Goal: Task Accomplishment & Management: Manage account settings

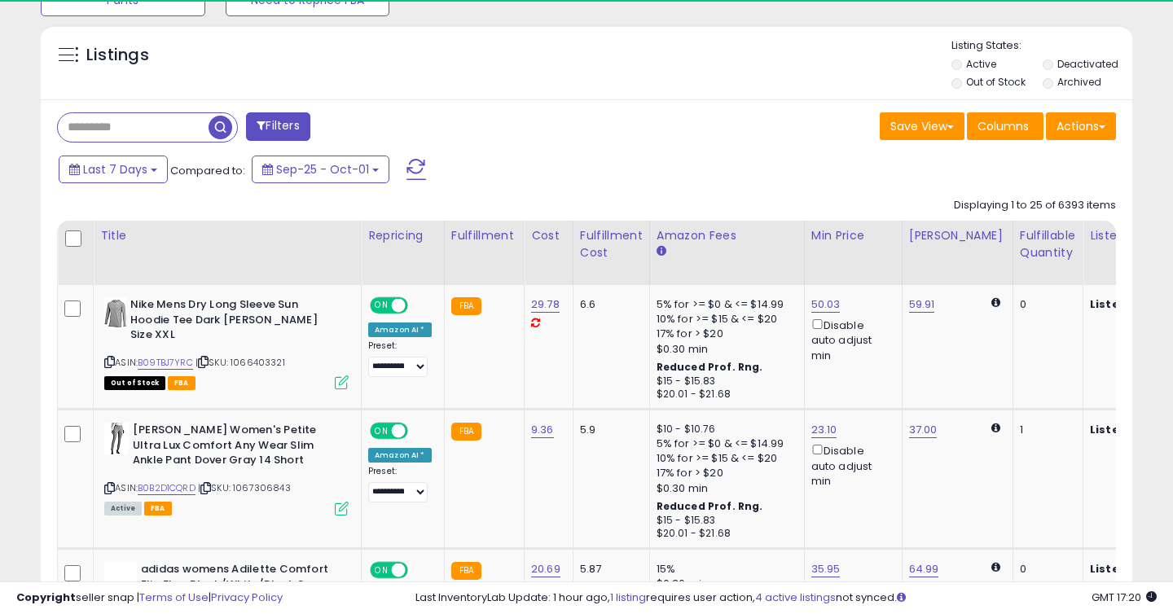
scroll to position [334, 631]
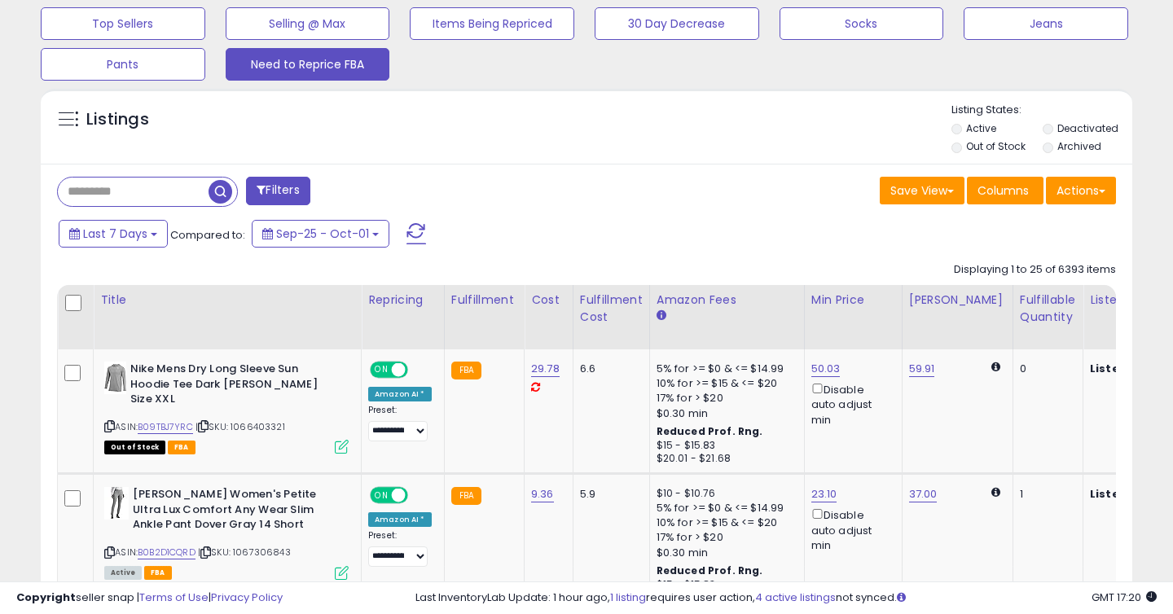
click at [318, 65] on button "Need to Reprice FBA" at bounding box center [308, 64] width 165 height 33
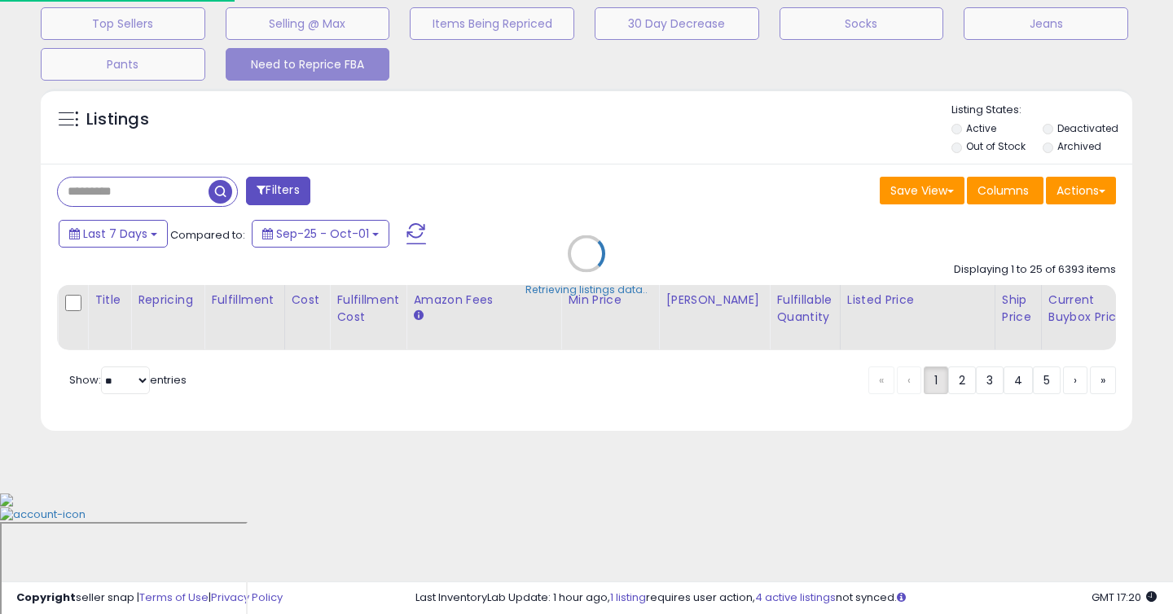
scroll to position [424, 0]
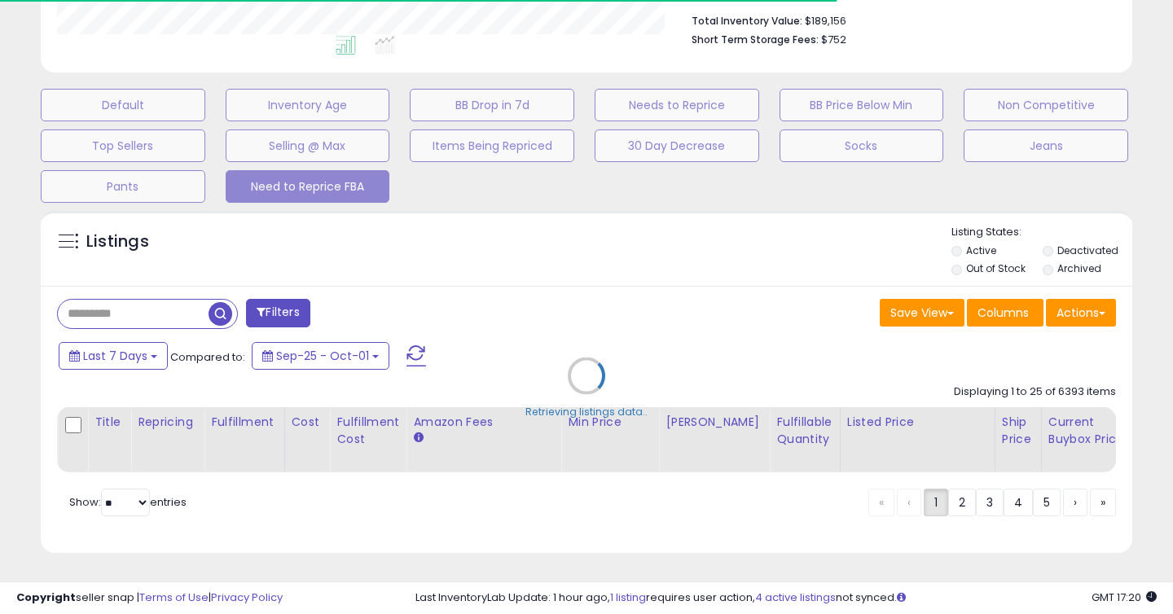
select select "**"
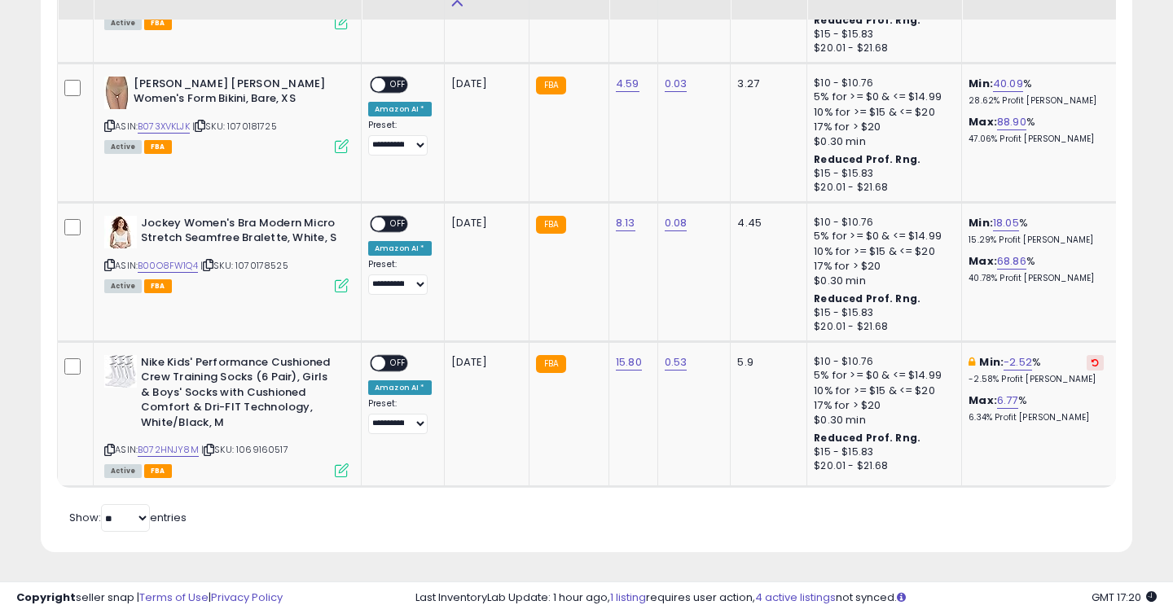
scroll to position [1898, 0]
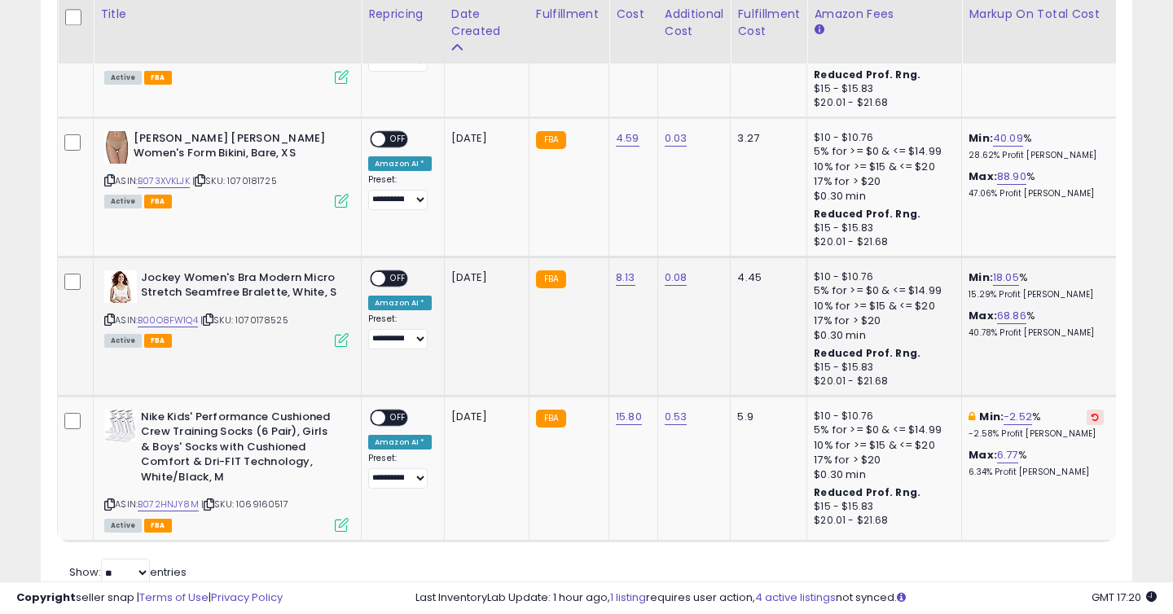
click at [395, 274] on span "OFF" at bounding box center [398, 278] width 26 height 14
click at [400, 139] on span "OFF" at bounding box center [398, 139] width 26 height 14
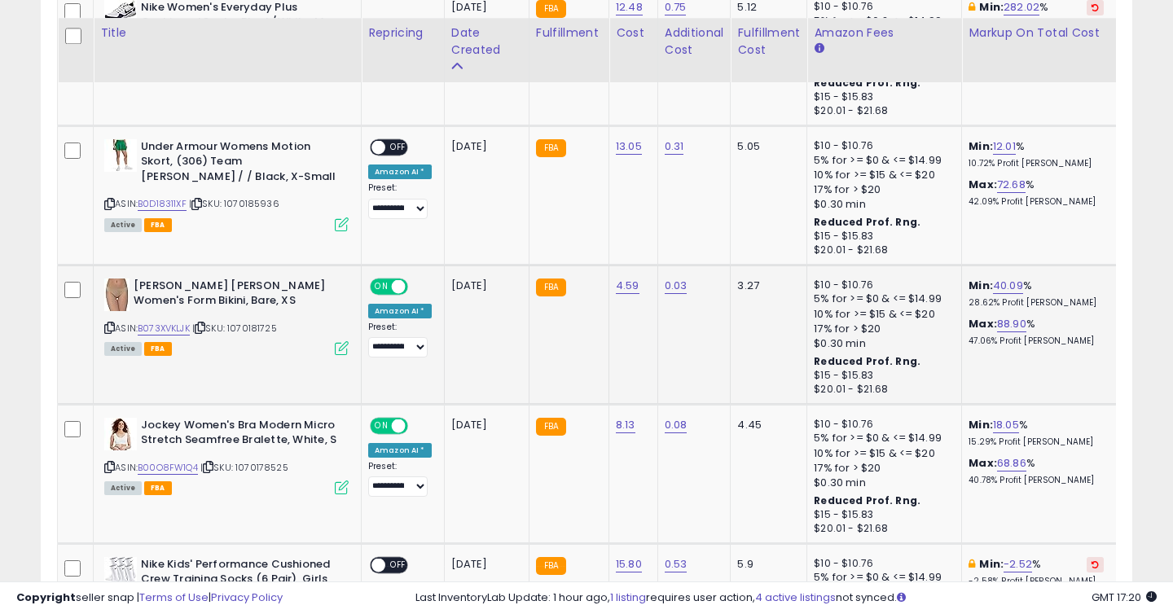
scroll to position [1748, 0]
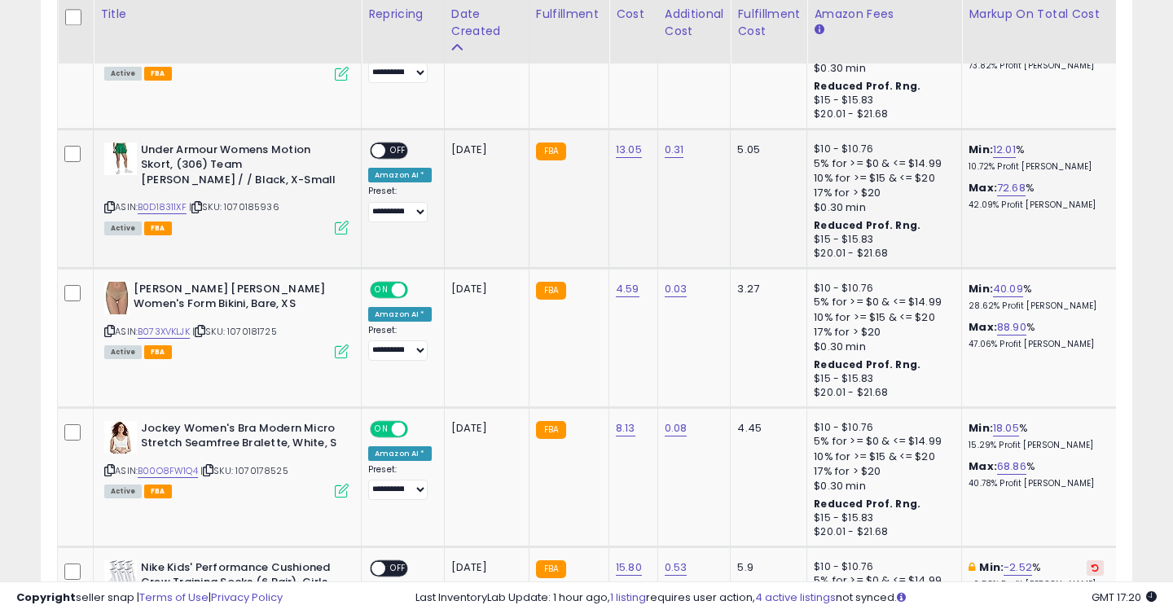
click at [402, 149] on span "OFF" at bounding box center [398, 150] width 26 height 14
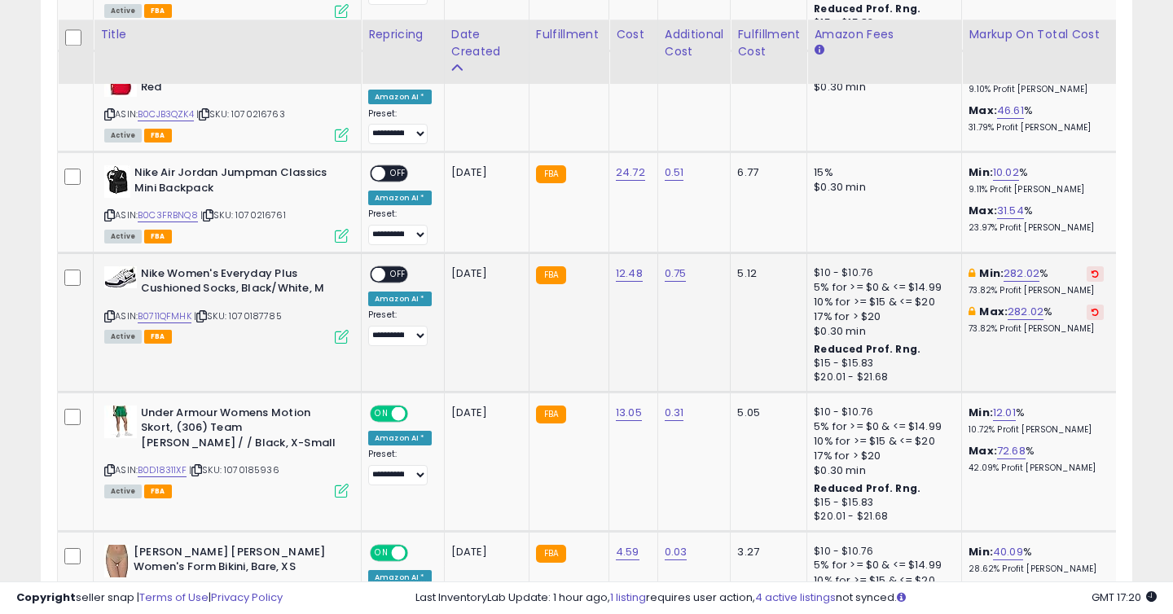
scroll to position [1483, 0]
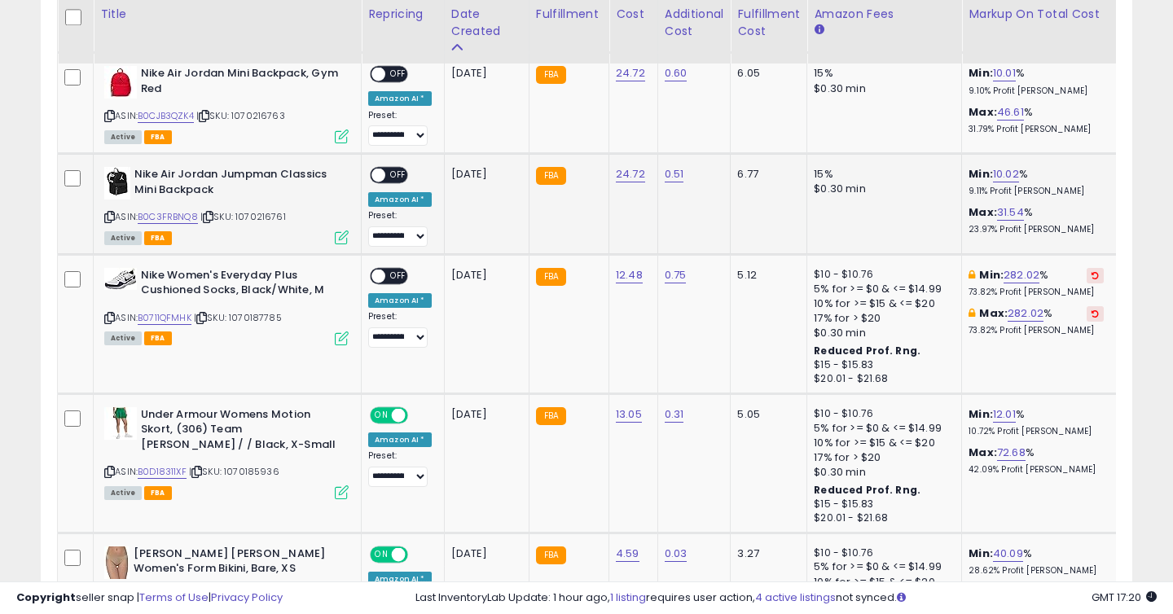
click at [401, 175] on span "OFF" at bounding box center [398, 176] width 26 height 14
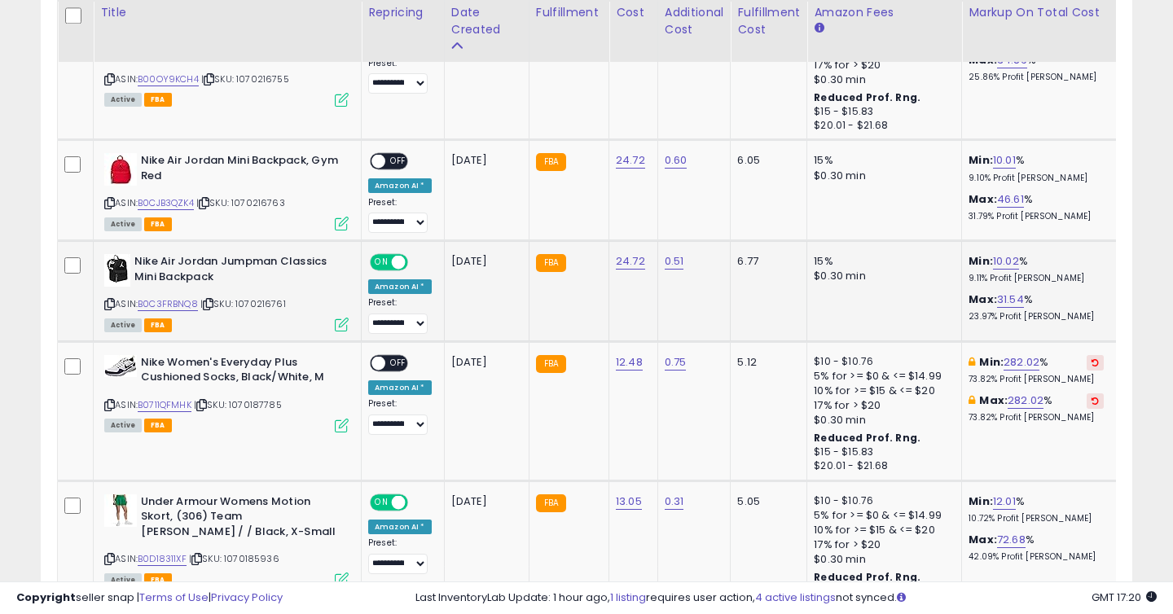
scroll to position [1392, 0]
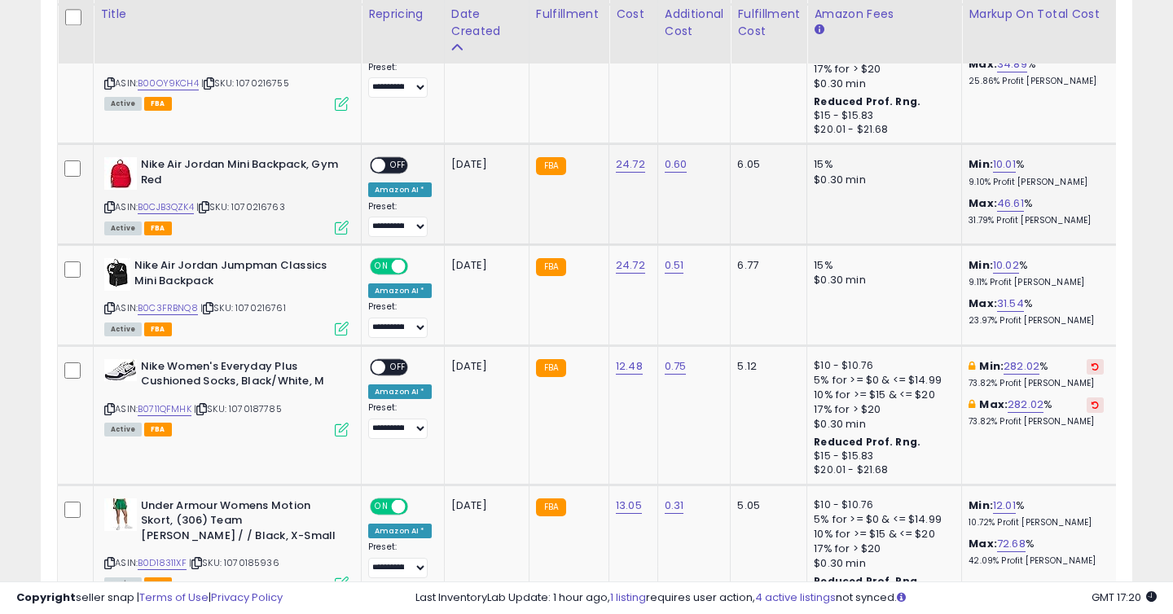
click at [397, 161] on span "OFF" at bounding box center [398, 166] width 26 height 14
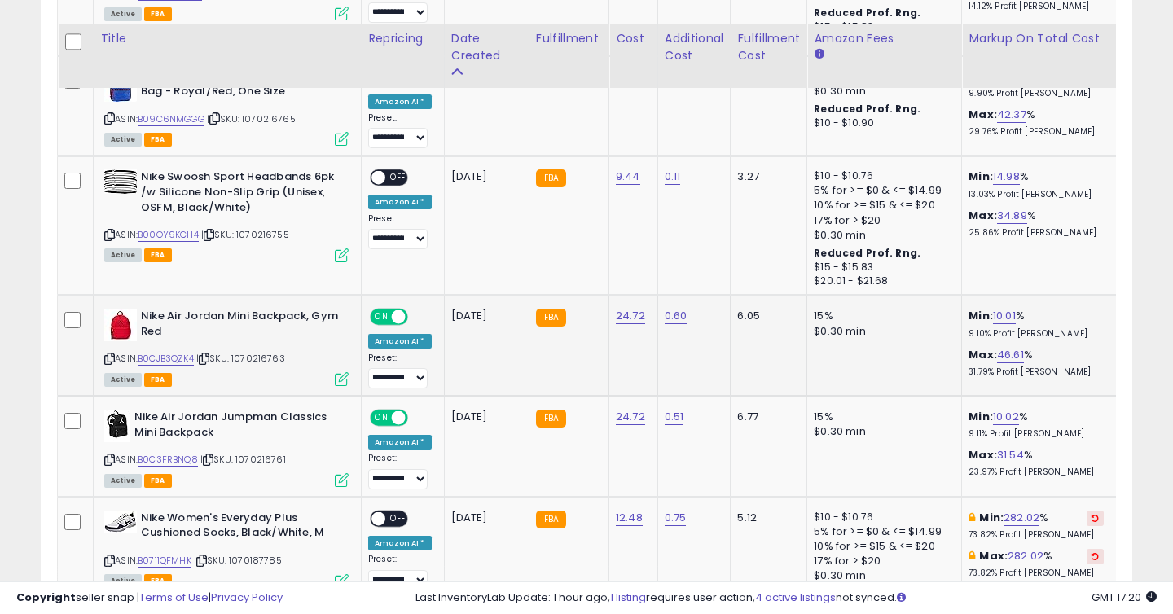
scroll to position [1238, 0]
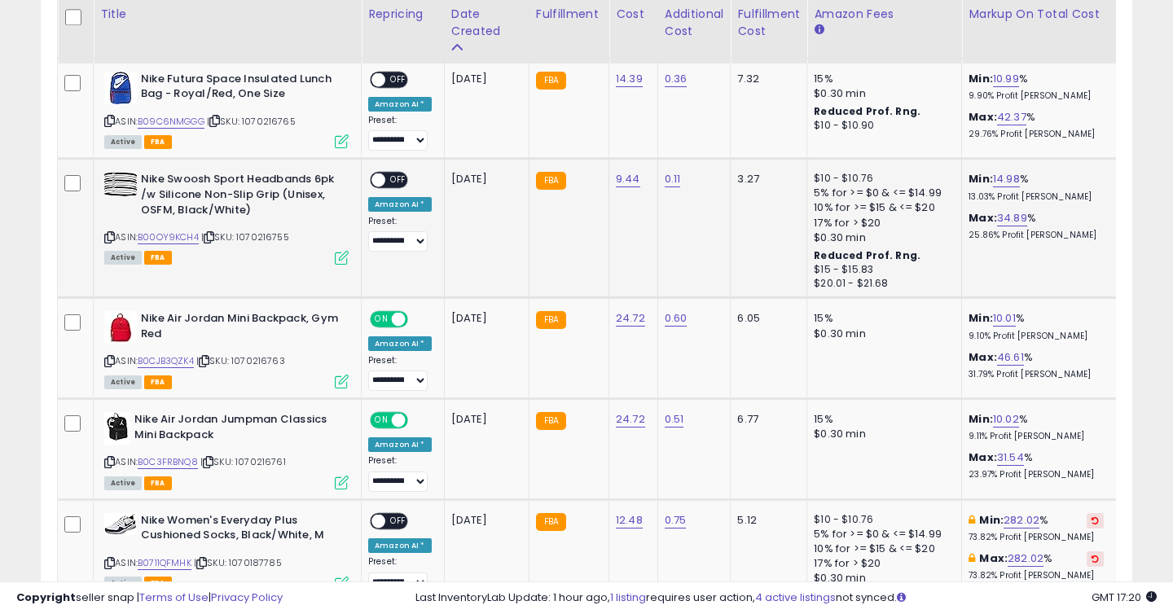
click at [404, 180] on span "OFF" at bounding box center [398, 180] width 26 height 14
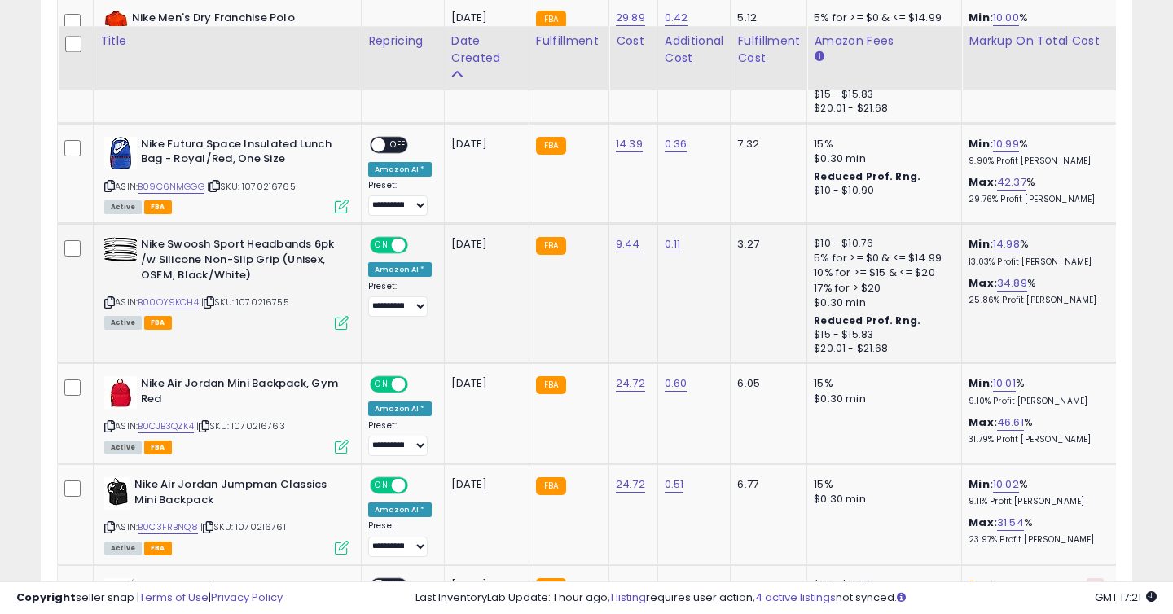
scroll to position [1169, 0]
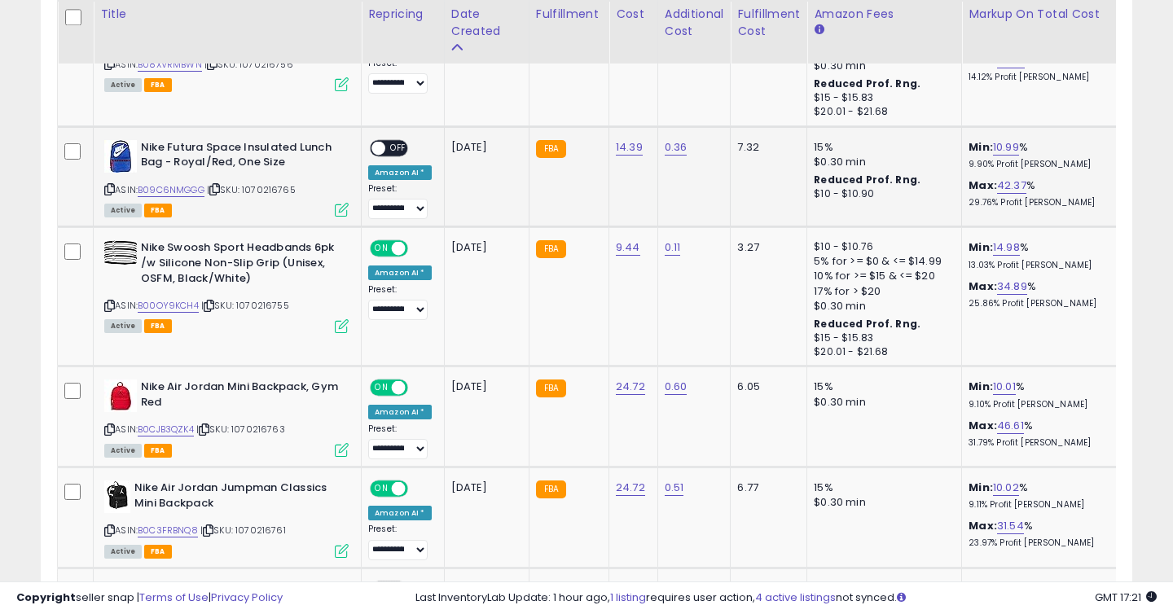
click at [401, 149] on span "OFF" at bounding box center [398, 148] width 26 height 14
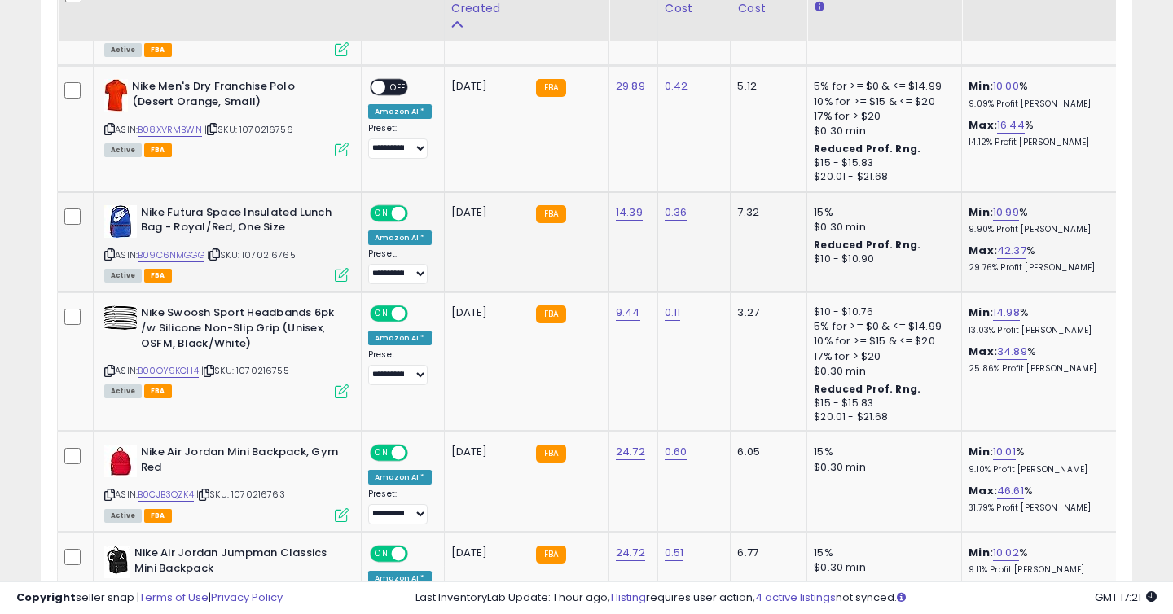
scroll to position [1064, 0]
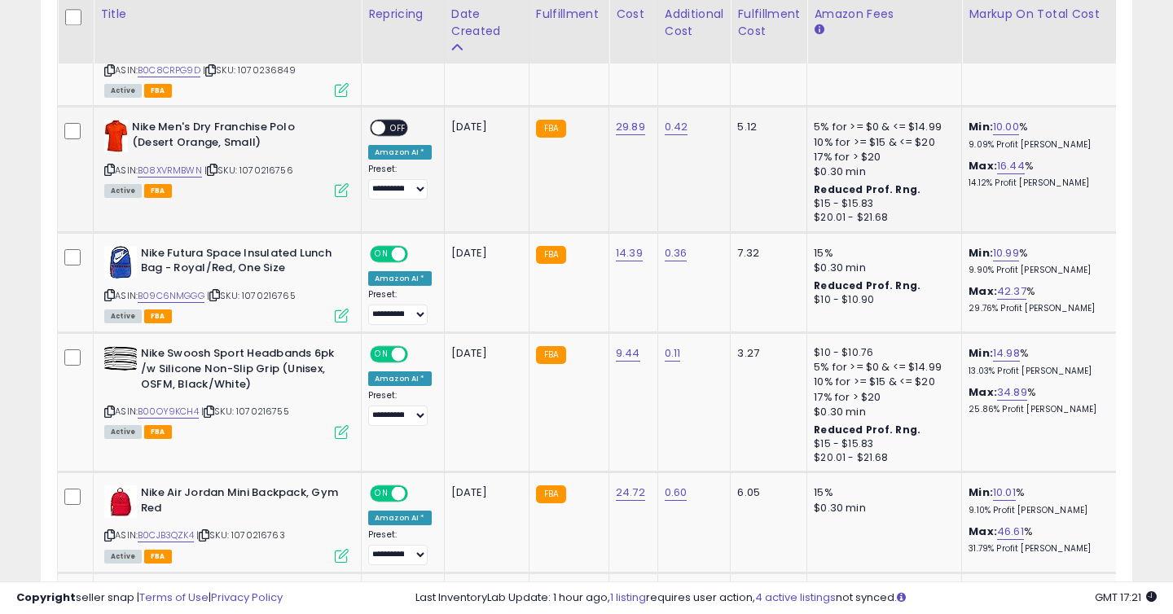
click at [400, 127] on span "OFF" at bounding box center [398, 128] width 26 height 14
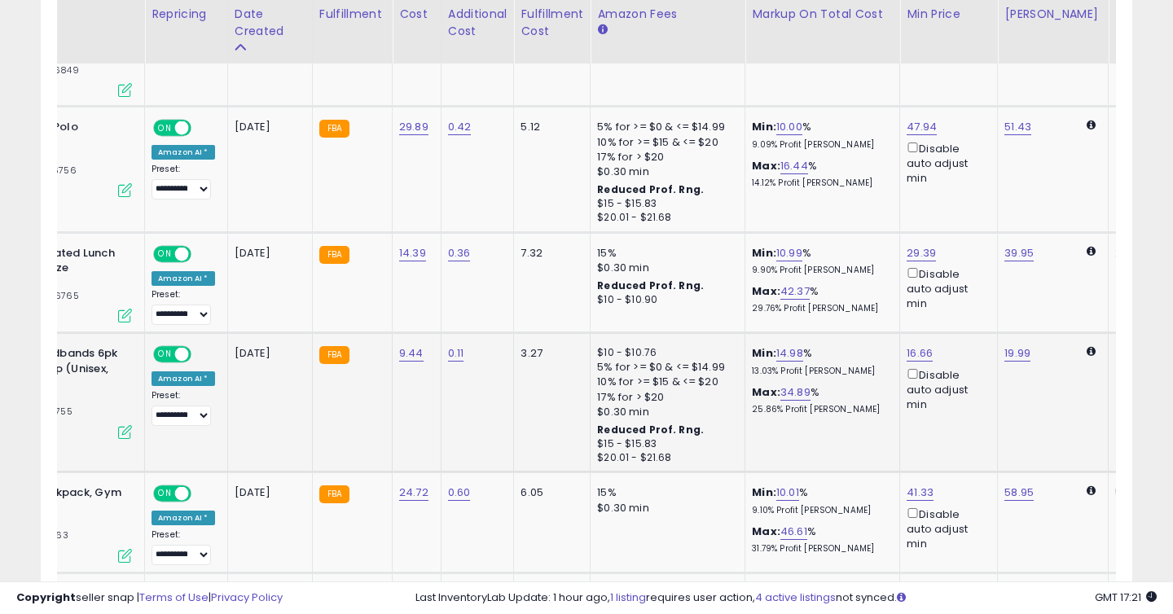
scroll to position [0, 0]
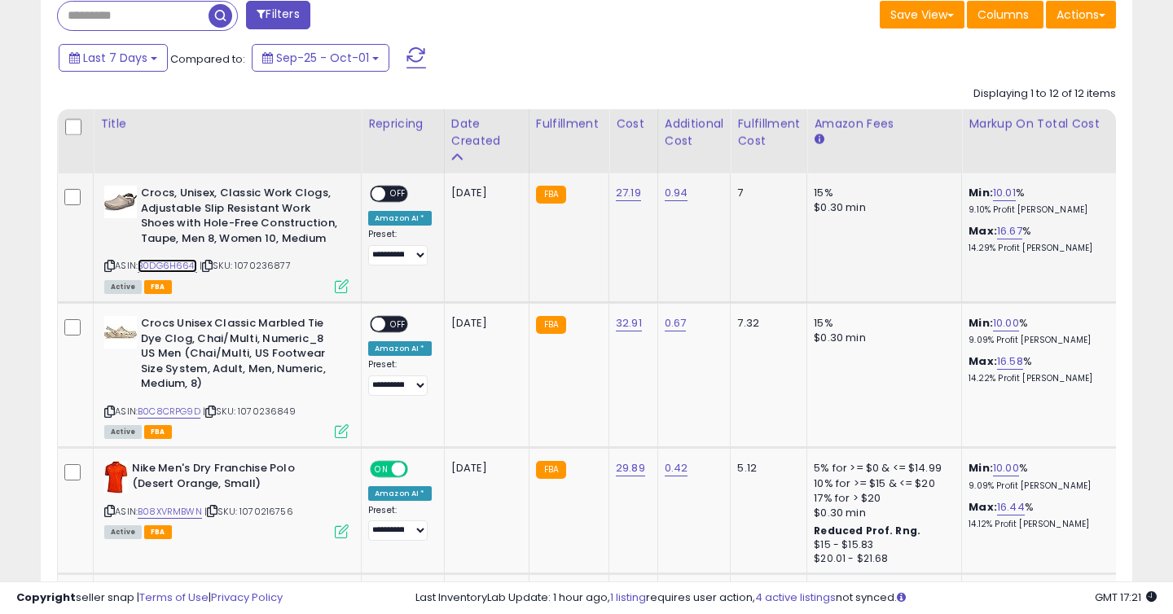
click at [162, 268] on link "B0DG6H6641" at bounding box center [167, 266] width 59 height 14
click at [182, 410] on link "B0C8CRPG9D" at bounding box center [169, 412] width 63 height 14
click at [397, 187] on span "OFF" at bounding box center [398, 194] width 26 height 14
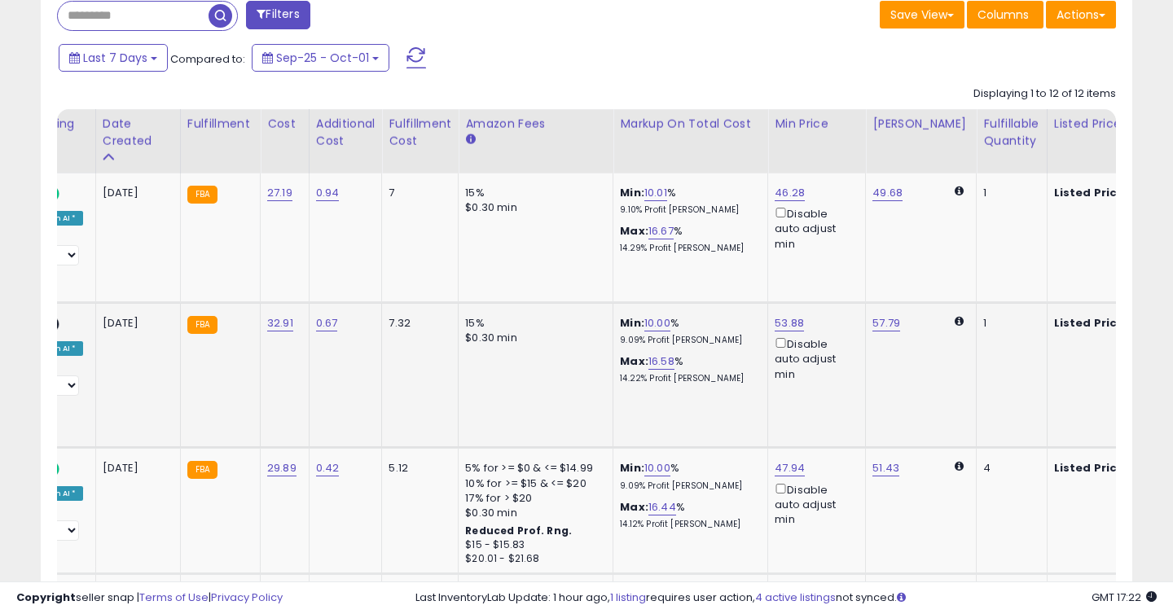
scroll to position [0, 361]
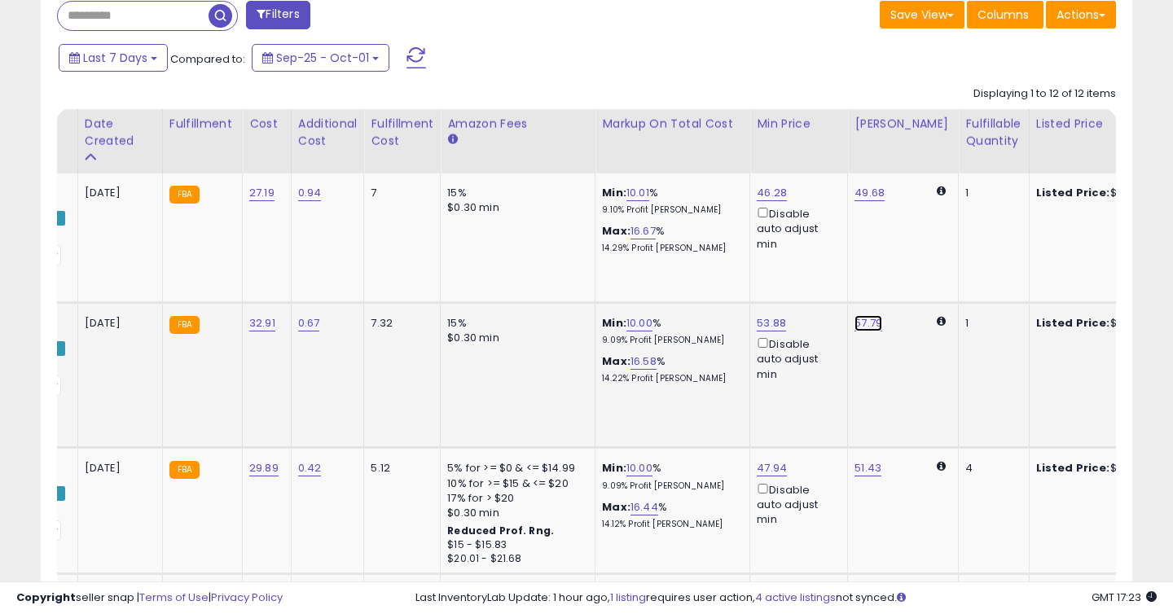
click at [871, 329] on link "57.79" at bounding box center [868, 323] width 28 height 16
click at [836, 277] on input "*****" at bounding box center [824, 268] width 145 height 28
type input "*****"
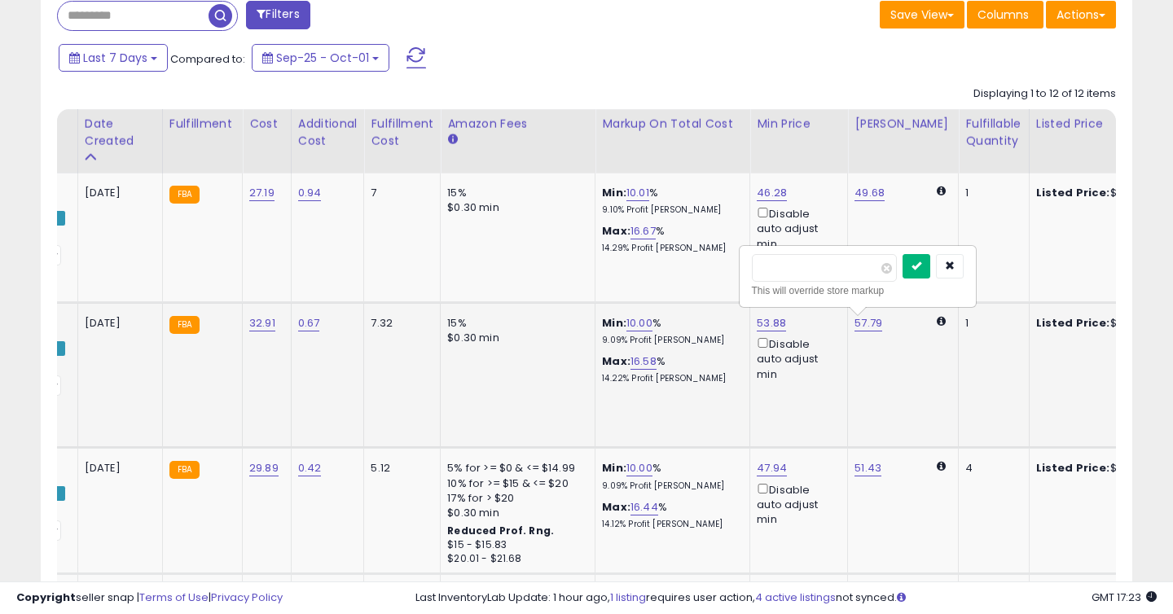
click at [921, 269] on icon "submit" at bounding box center [916, 266] width 10 height 10
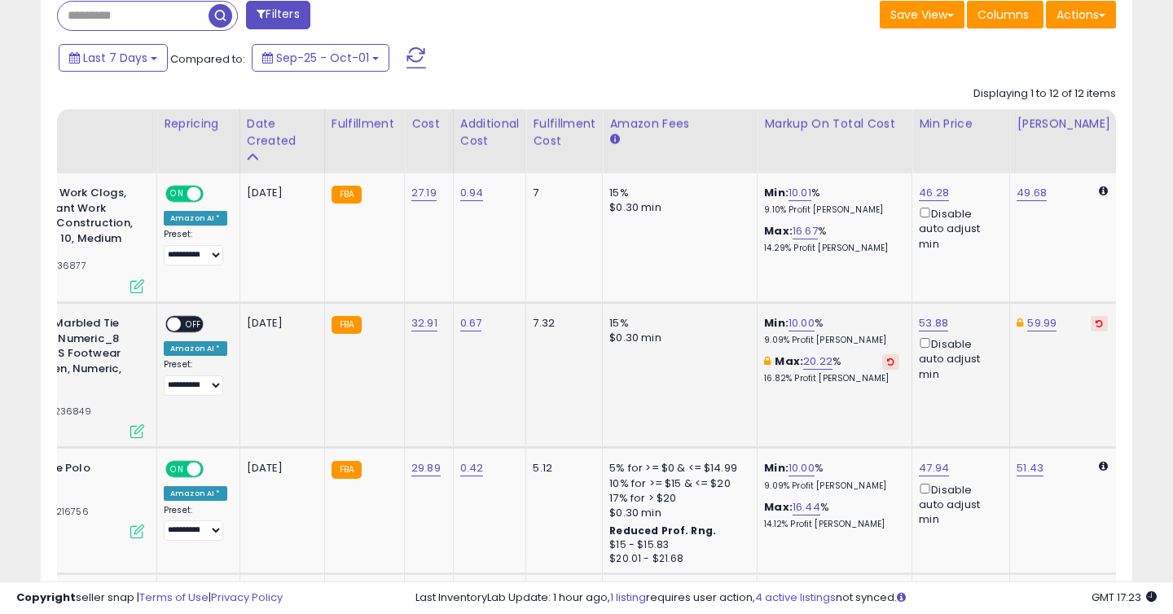
scroll to position [0, 0]
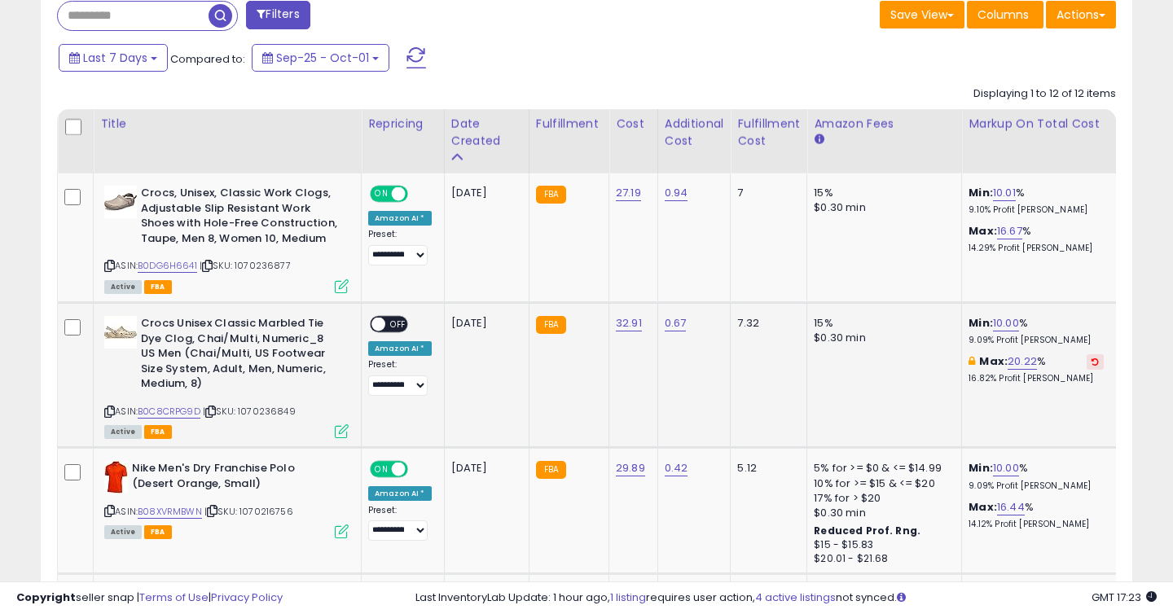
click at [401, 323] on span "OFF" at bounding box center [398, 325] width 26 height 14
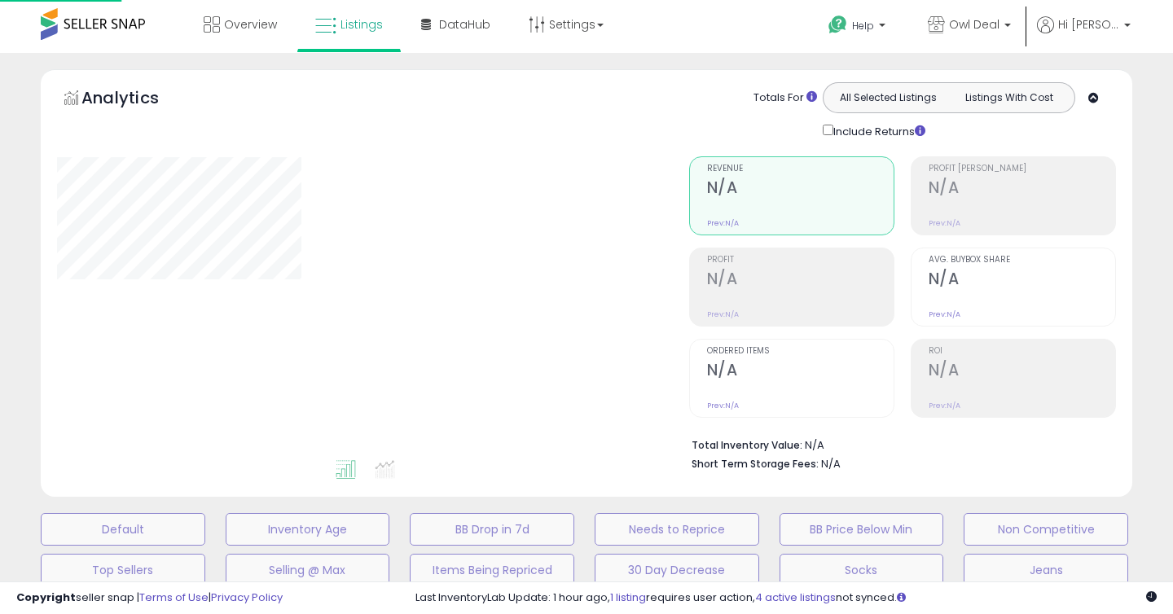
scroll to position [425, 0]
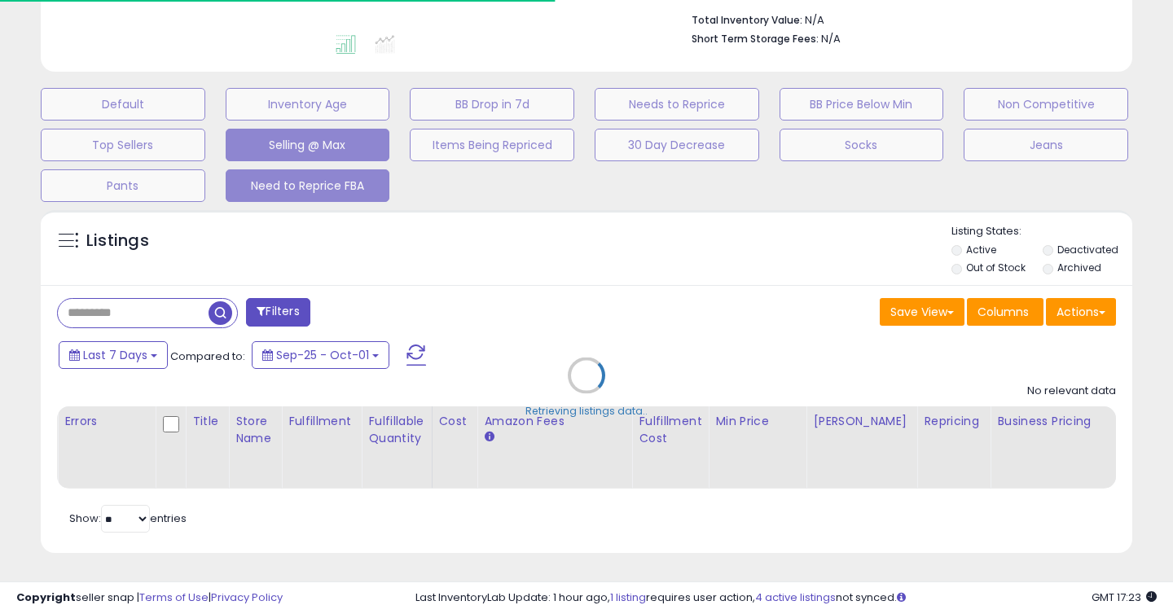
select select "**"
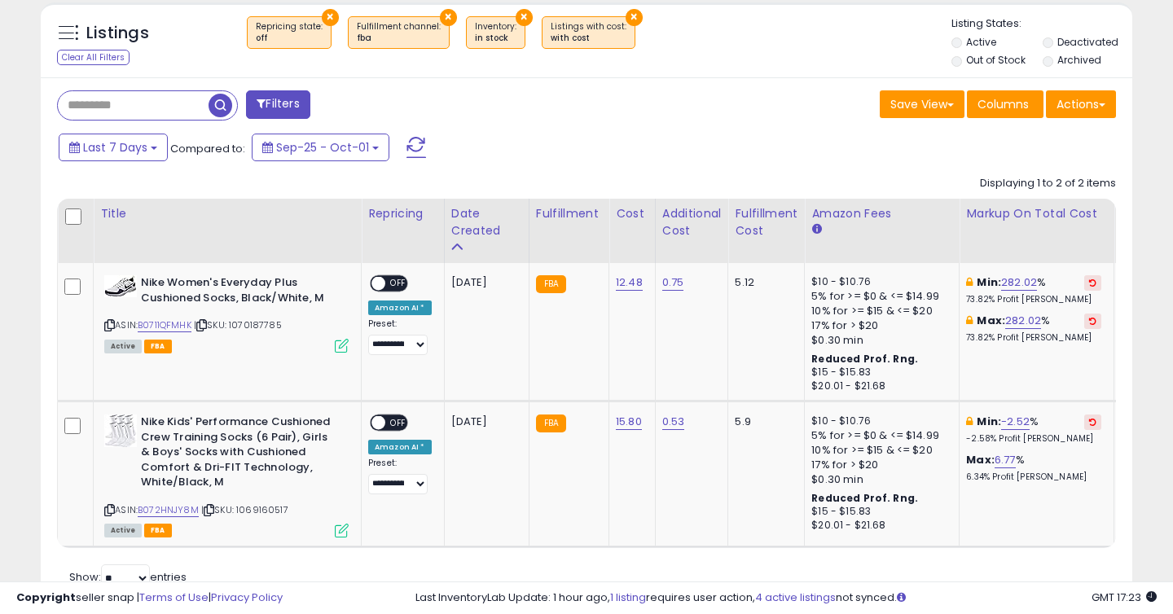
scroll to position [692, 0]
